Goal: Task Accomplishment & Management: Manage account settings

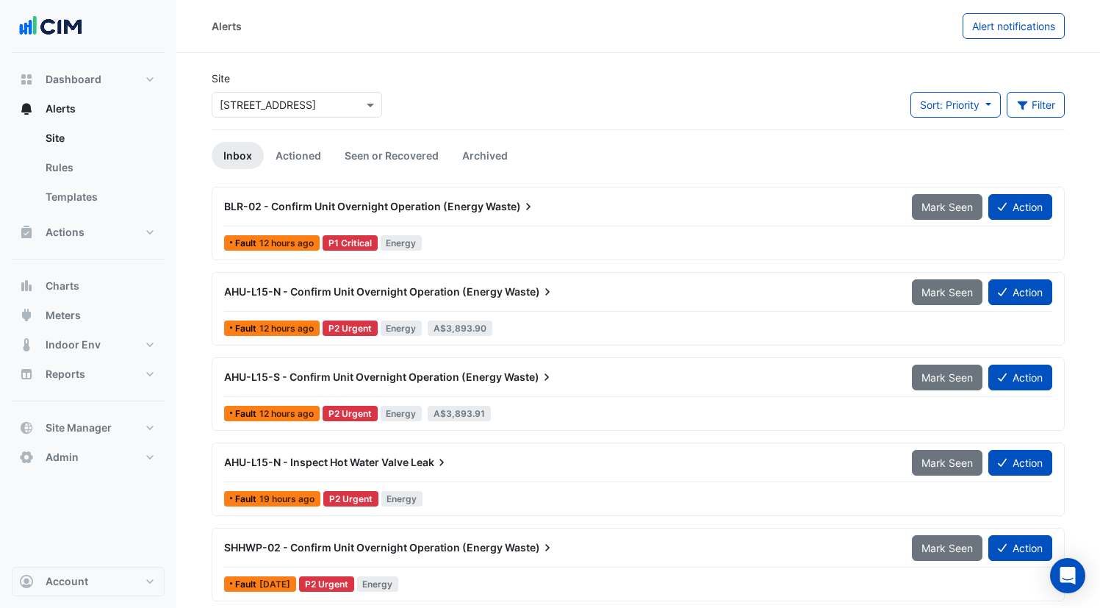
click at [288, 112] on div "× [STREET_ADDRESS]" at bounding box center [268, 104] width 96 height 15
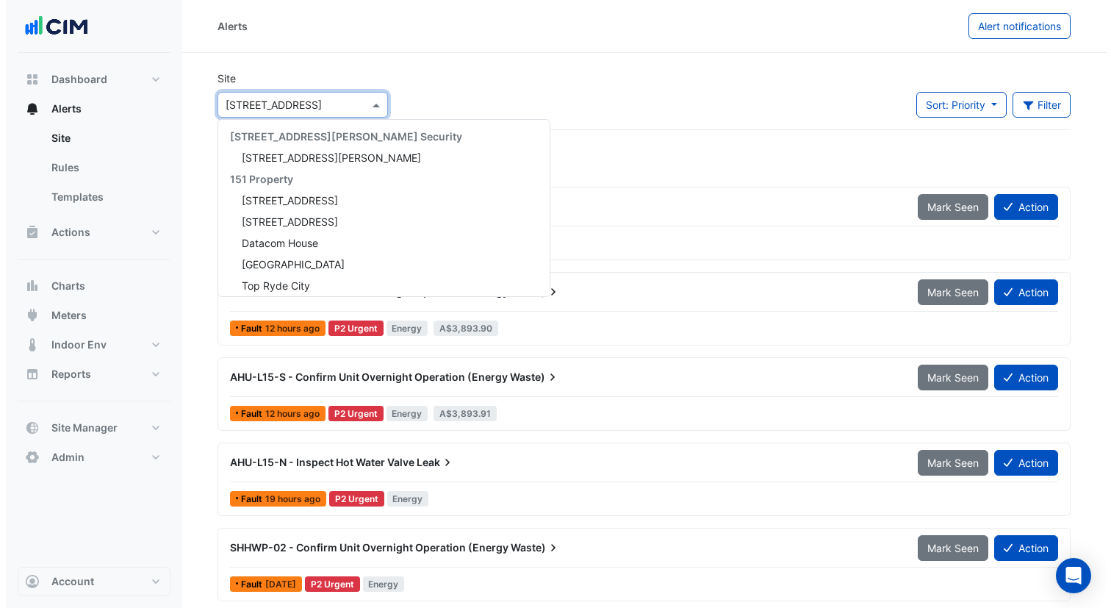
scroll to position [1369, 0]
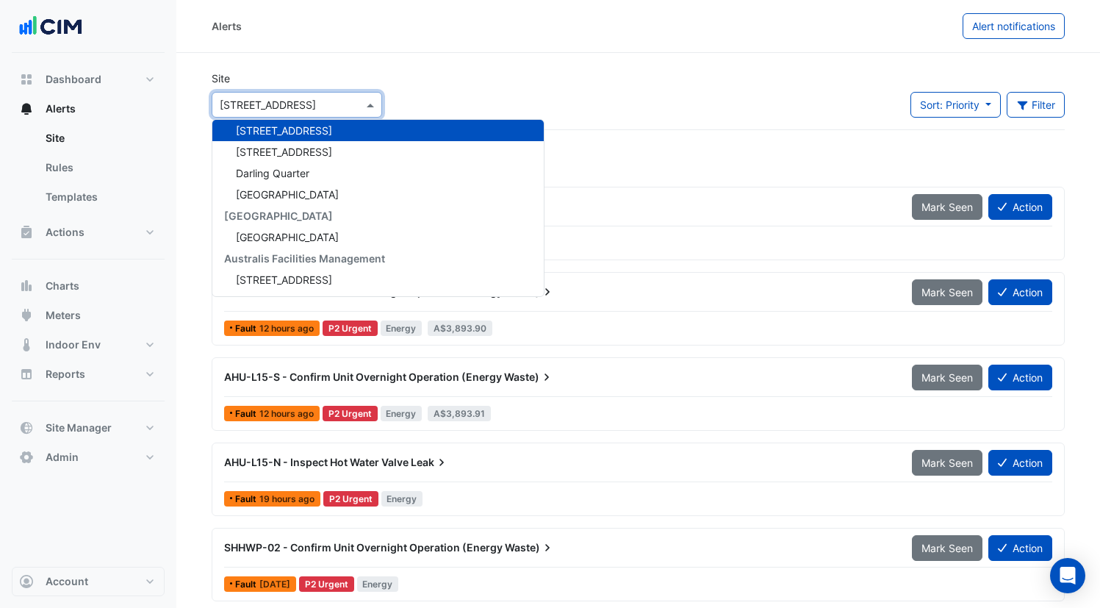
click at [626, 193] on div "BLR-02 - Confirm Unit Overnight Operation (Energy Waste)" at bounding box center [559, 206] width 688 height 26
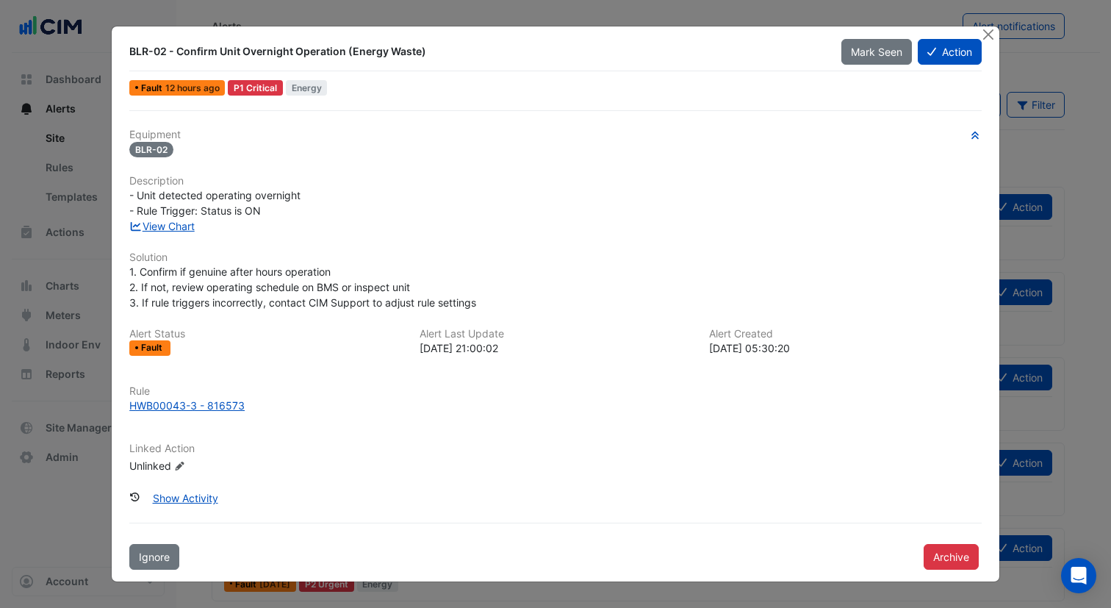
click at [981, 45] on div "Mark Seen Action" at bounding box center [911, 52] width 158 height 26
click at [991, 36] on button "Close" at bounding box center [988, 33] width 15 height 15
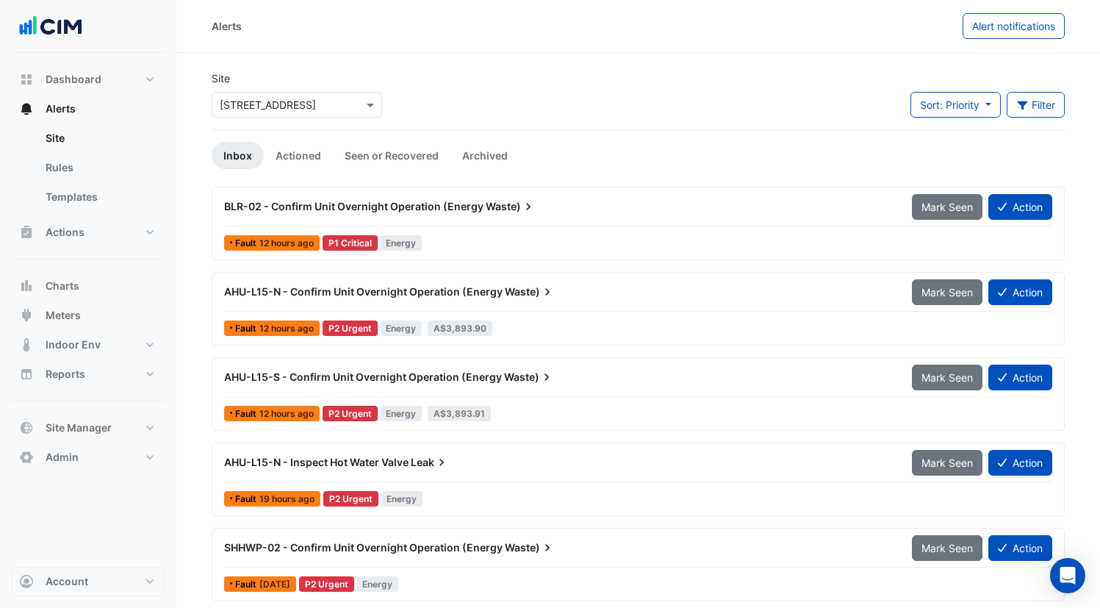
click at [555, 300] on div "AHU-L15-N - Confirm Unit Overnight Operation (Energy Waste)" at bounding box center [559, 291] width 688 height 26
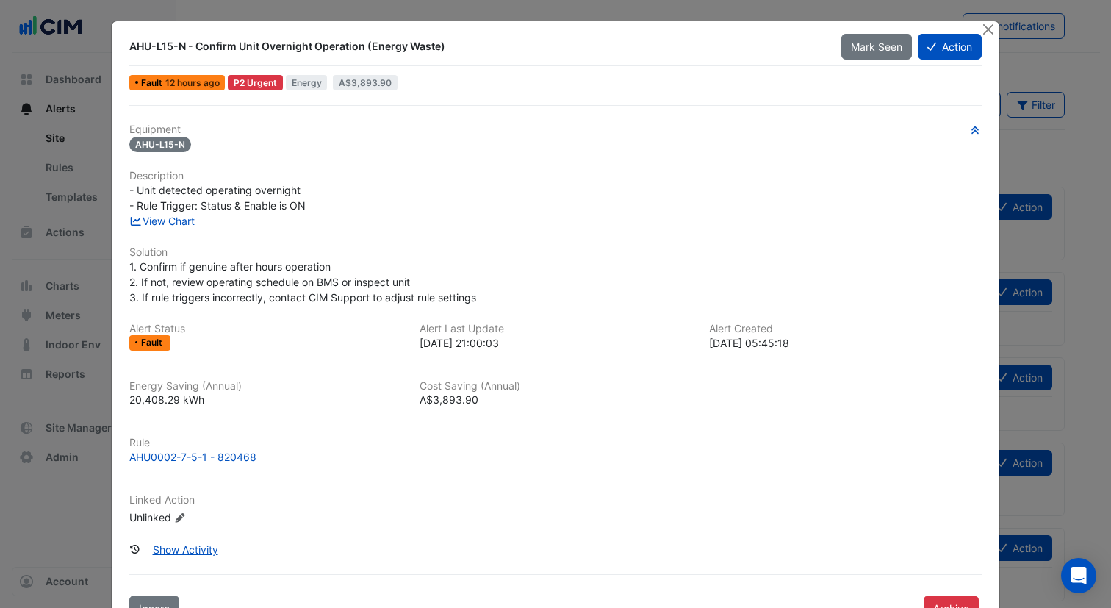
click at [808, 236] on div "Equipment AHU-L15-N Description - Unit detected operating overnight - Rule Trig…" at bounding box center [555, 329] width 852 height 413
click at [981, 30] on button "Close" at bounding box center [988, 28] width 15 height 15
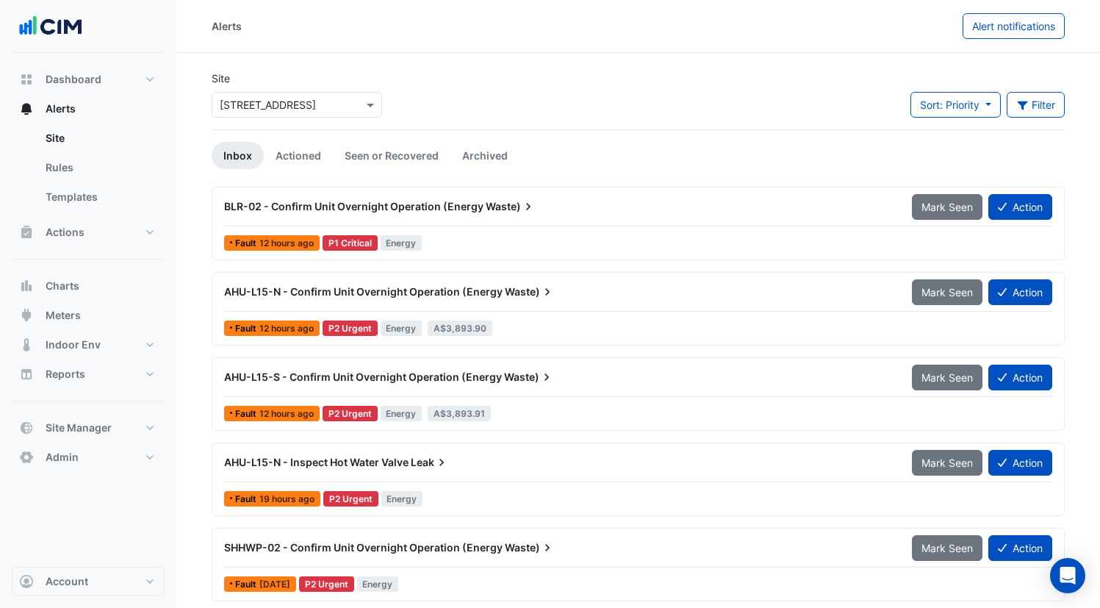
click at [353, 109] on div at bounding box center [296, 104] width 169 height 17
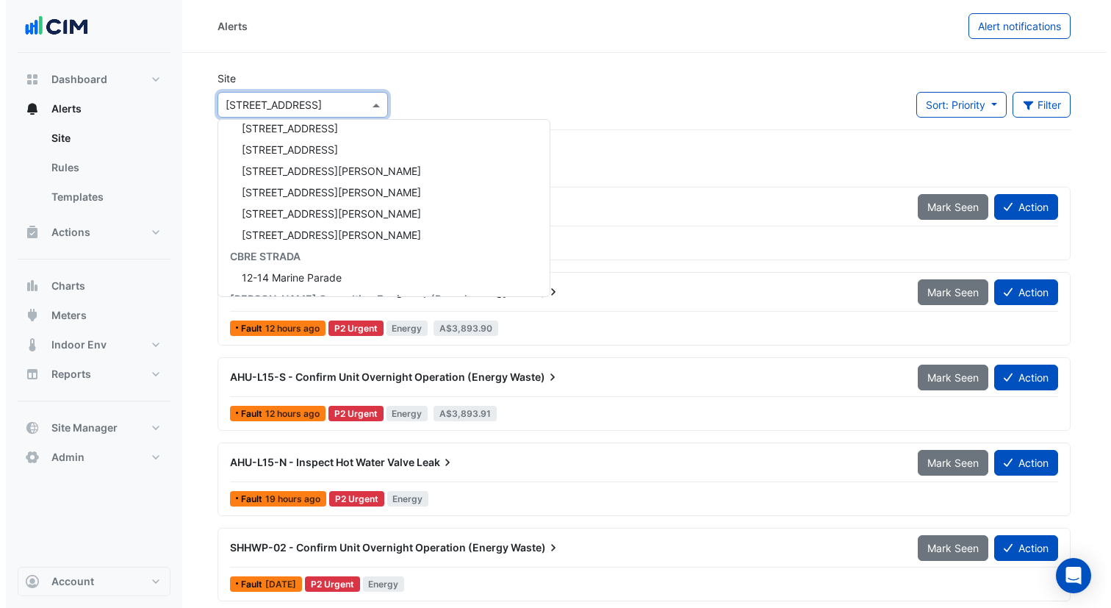
scroll to position [6934, 0]
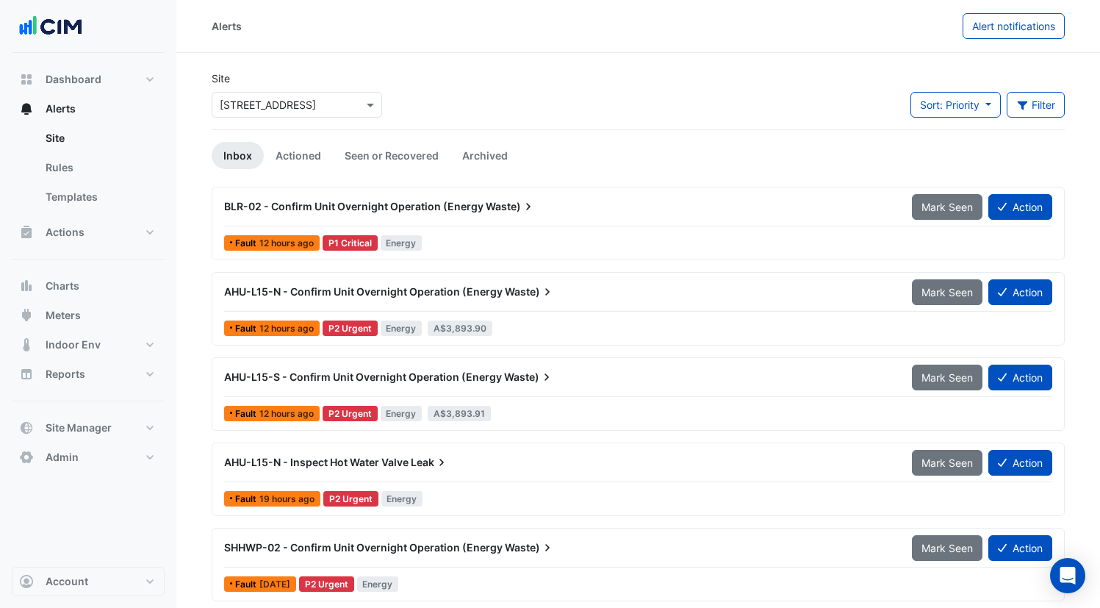
click at [560, 303] on div "AHU-L15-N - Confirm Unit Overnight Operation (Energy Waste)" at bounding box center [559, 291] width 688 height 26
